Goal: Transaction & Acquisition: Purchase product/service

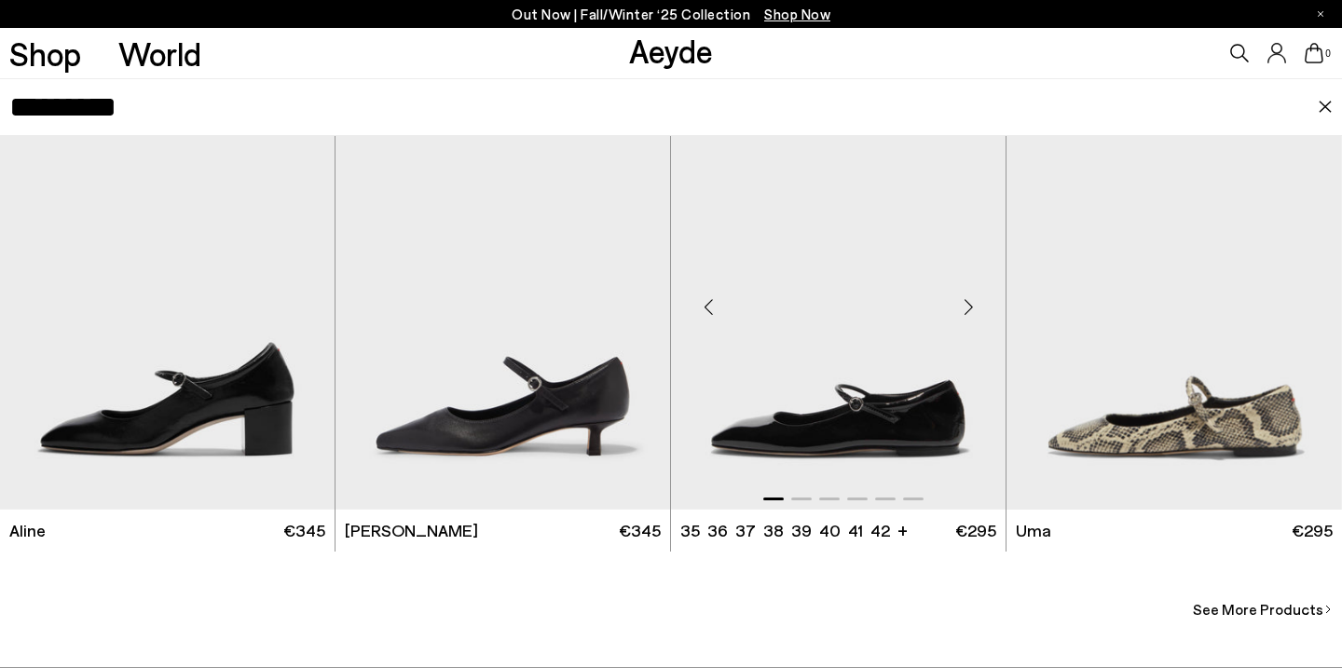
scroll to position [2133, 0]
click at [827, 419] on img "1 / 6" at bounding box center [838, 299] width 335 height 420
click at [827, 420] on img "1 / 6" at bounding box center [838, 299] width 335 height 420
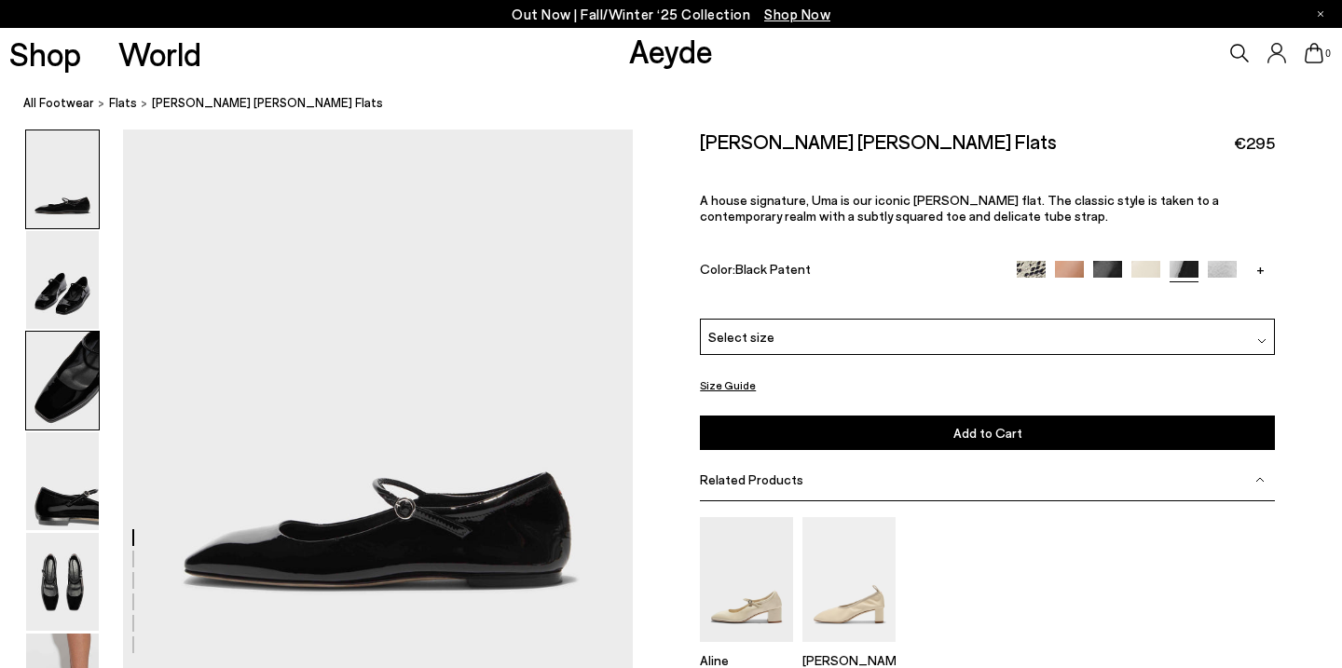
click at [57, 377] on img at bounding box center [62, 381] width 73 height 98
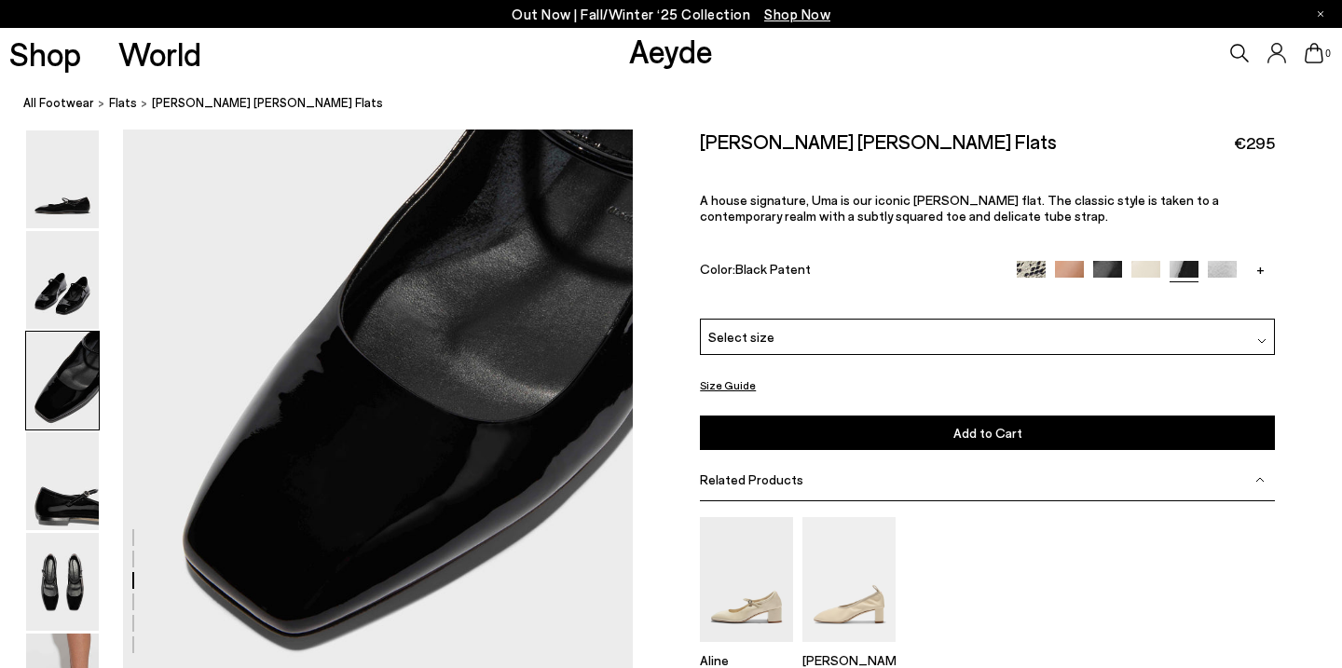
scroll to position [1341, 0]
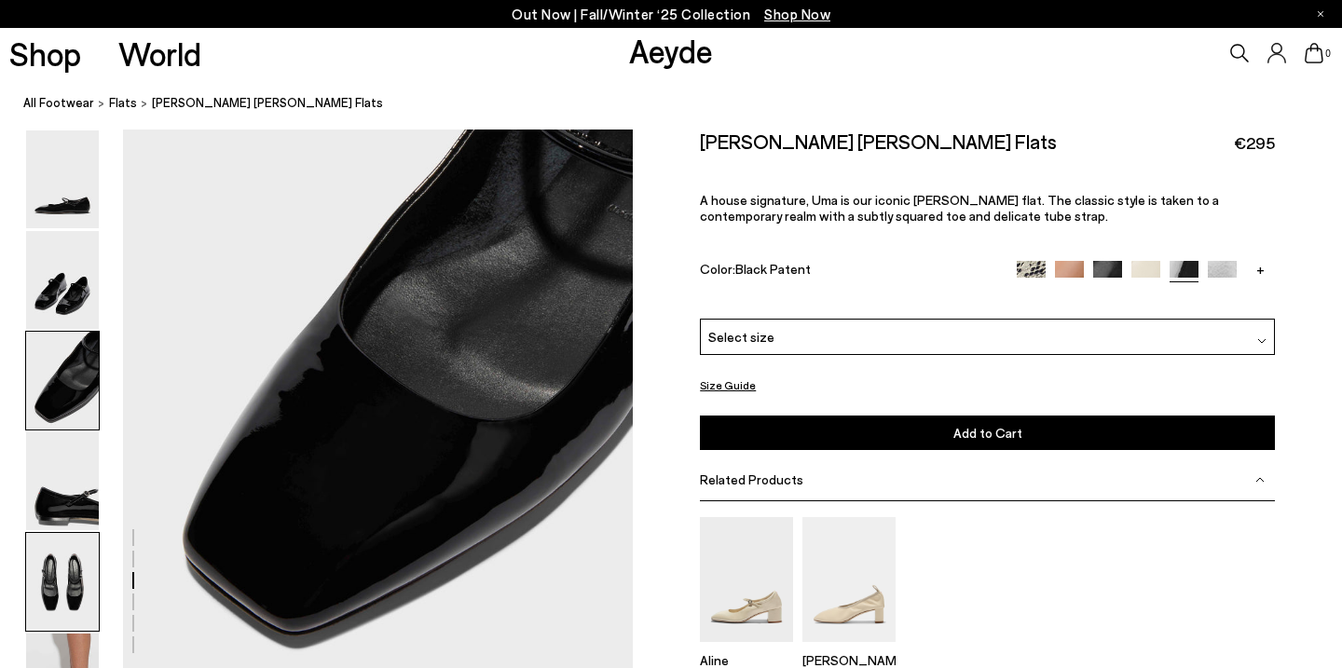
click at [54, 572] on img at bounding box center [62, 582] width 73 height 98
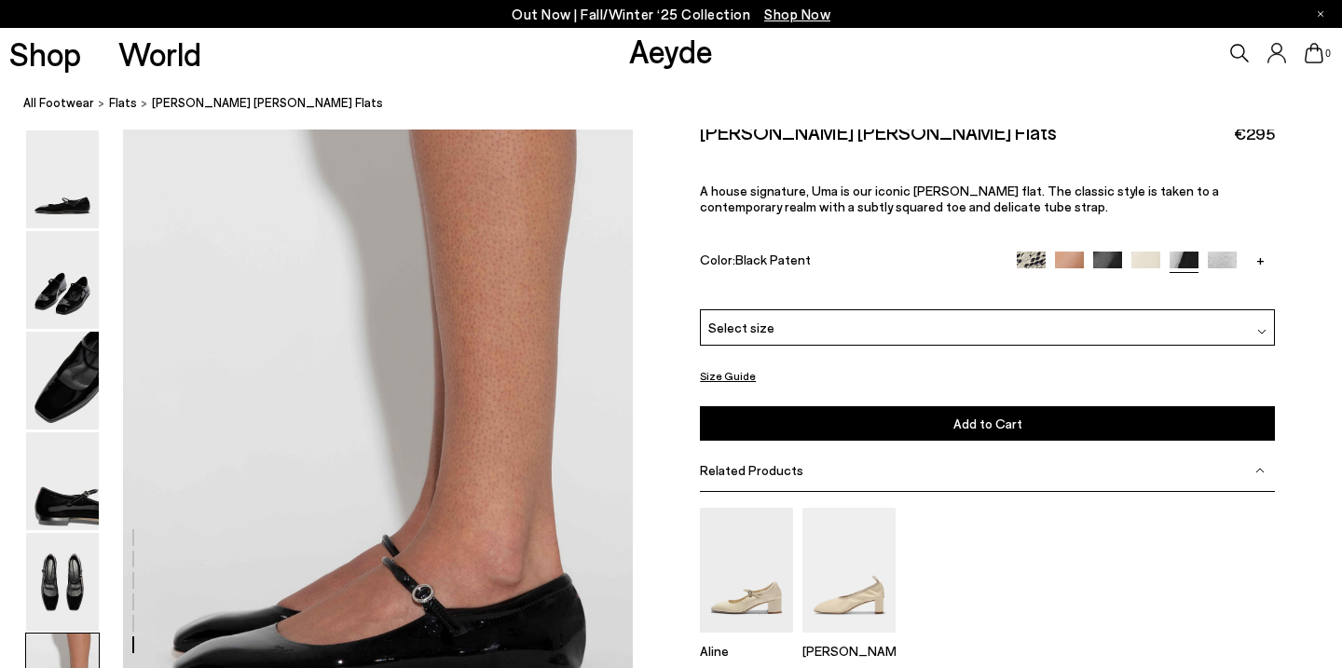
scroll to position [3445, 0]
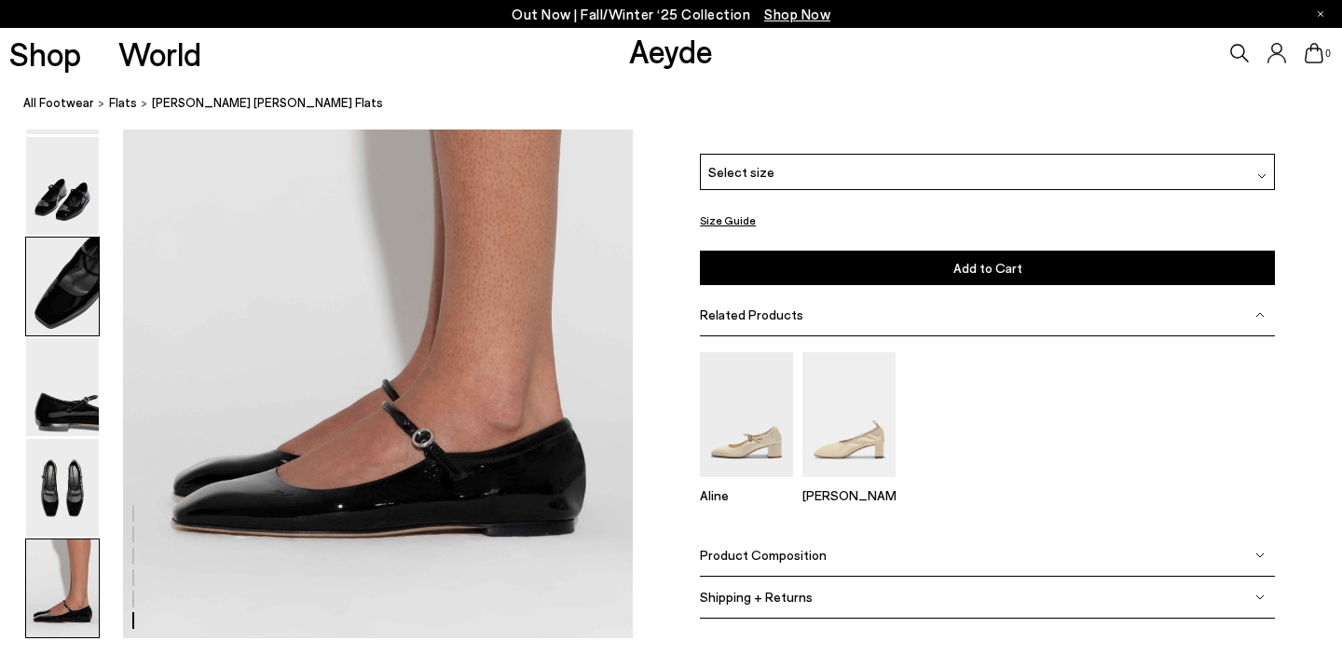
click at [85, 302] on img at bounding box center [62, 287] width 73 height 98
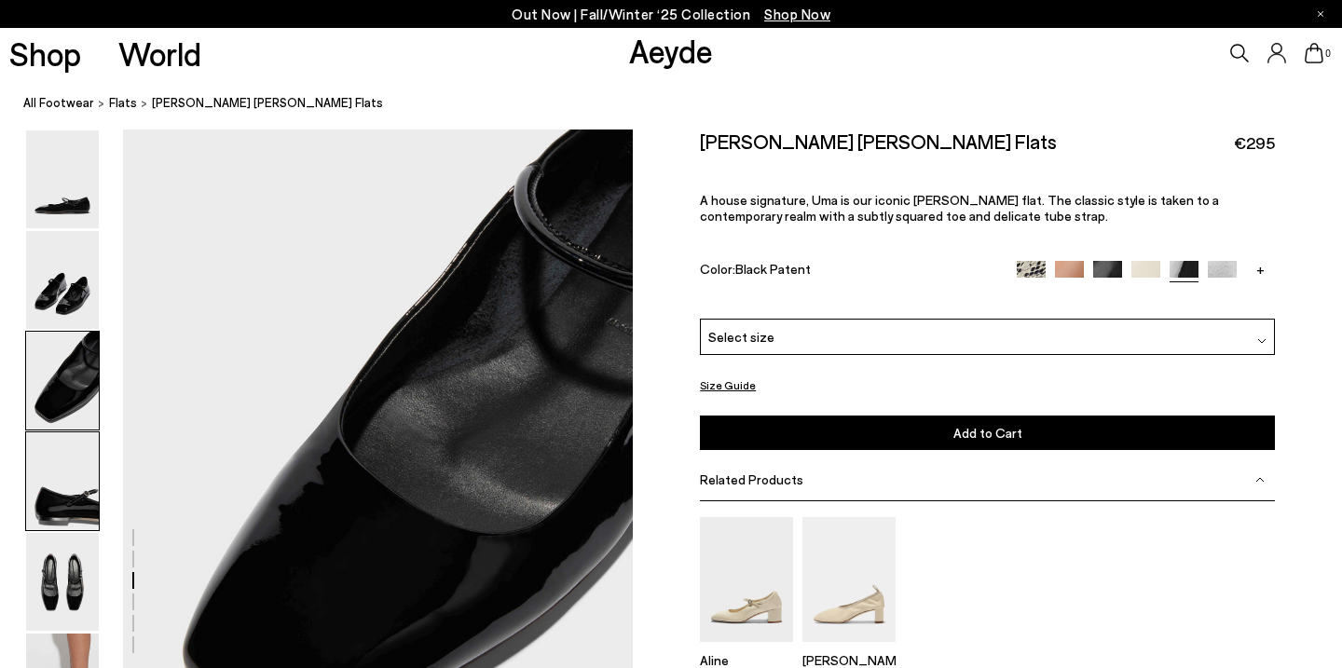
click at [32, 502] on img at bounding box center [62, 482] width 73 height 98
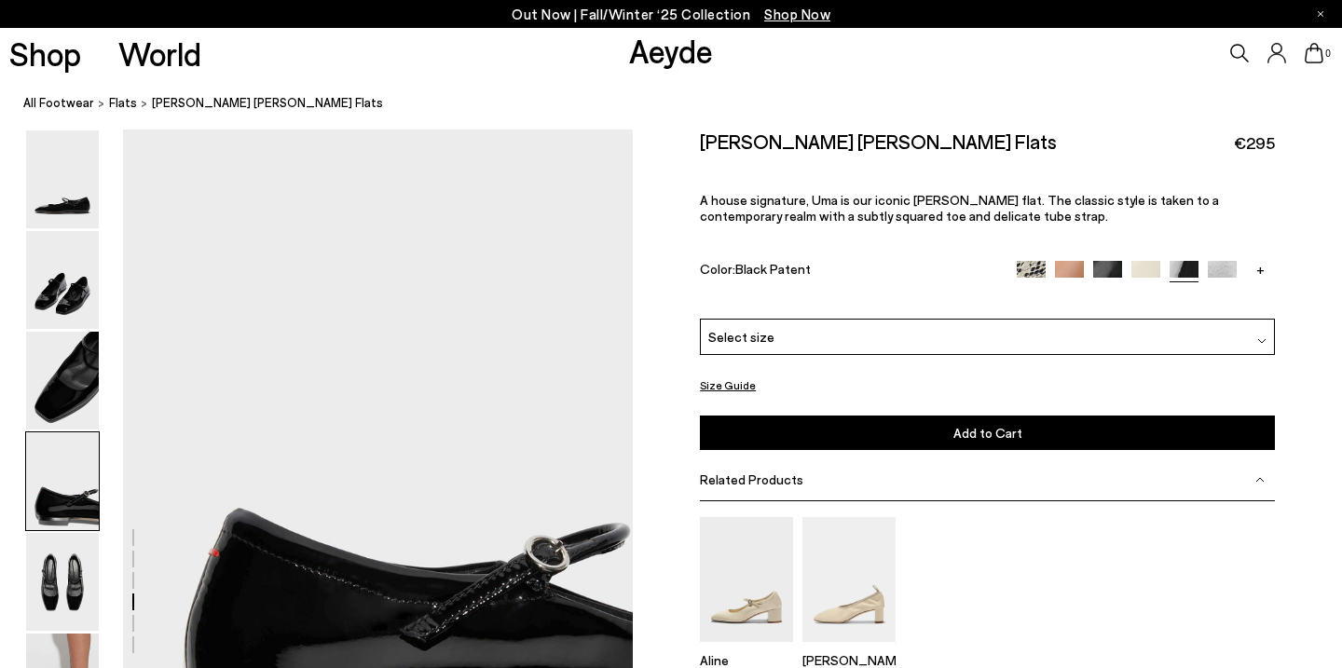
scroll to position [1909, 0]
click at [442, 623] on div at bounding box center [316, 197] width 633 height 3954
